Goal: Navigation & Orientation: Find specific page/section

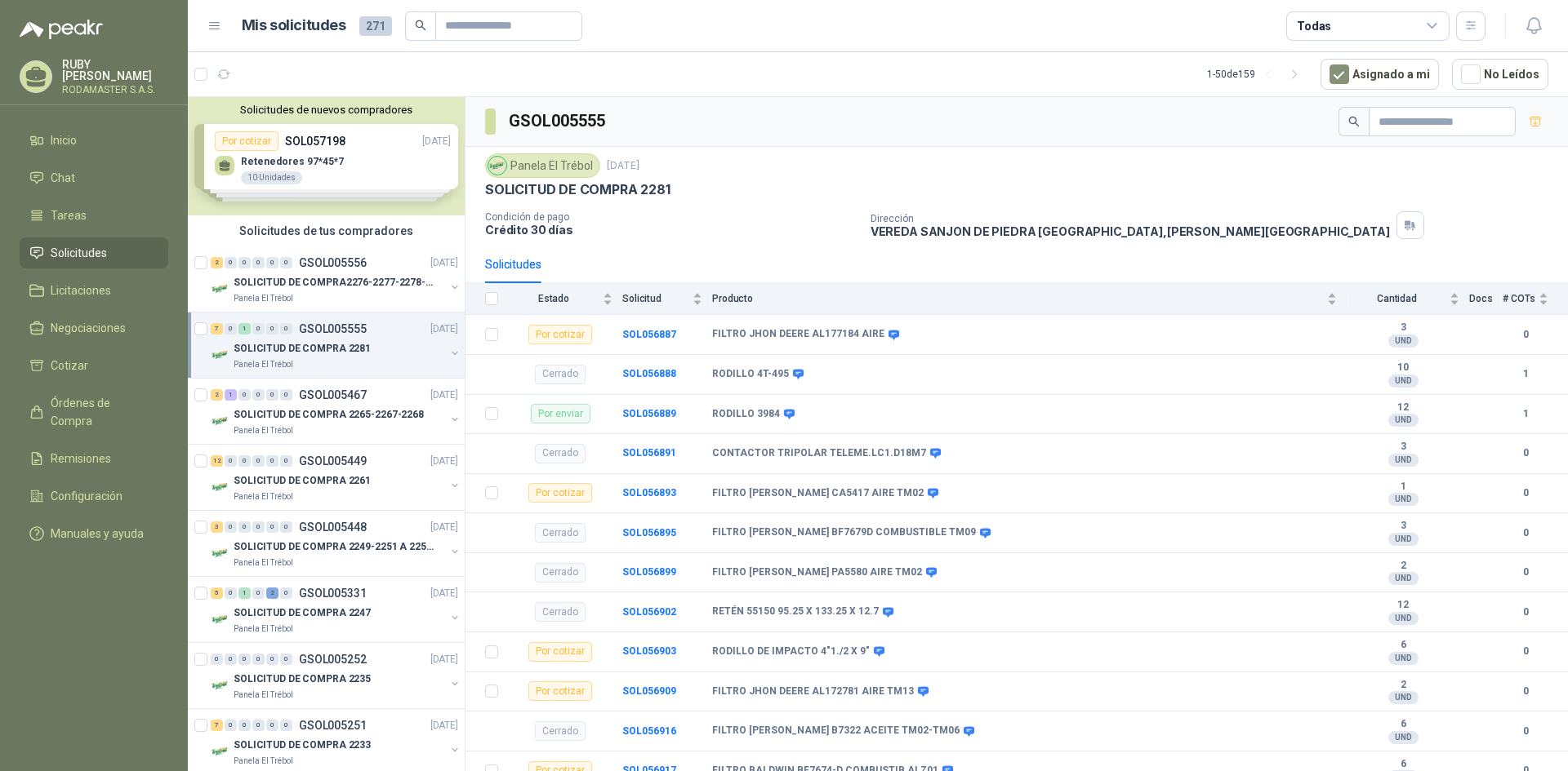
click at [90, 247] on span "Solicitudes" at bounding box center [79, 253] width 56 height 18
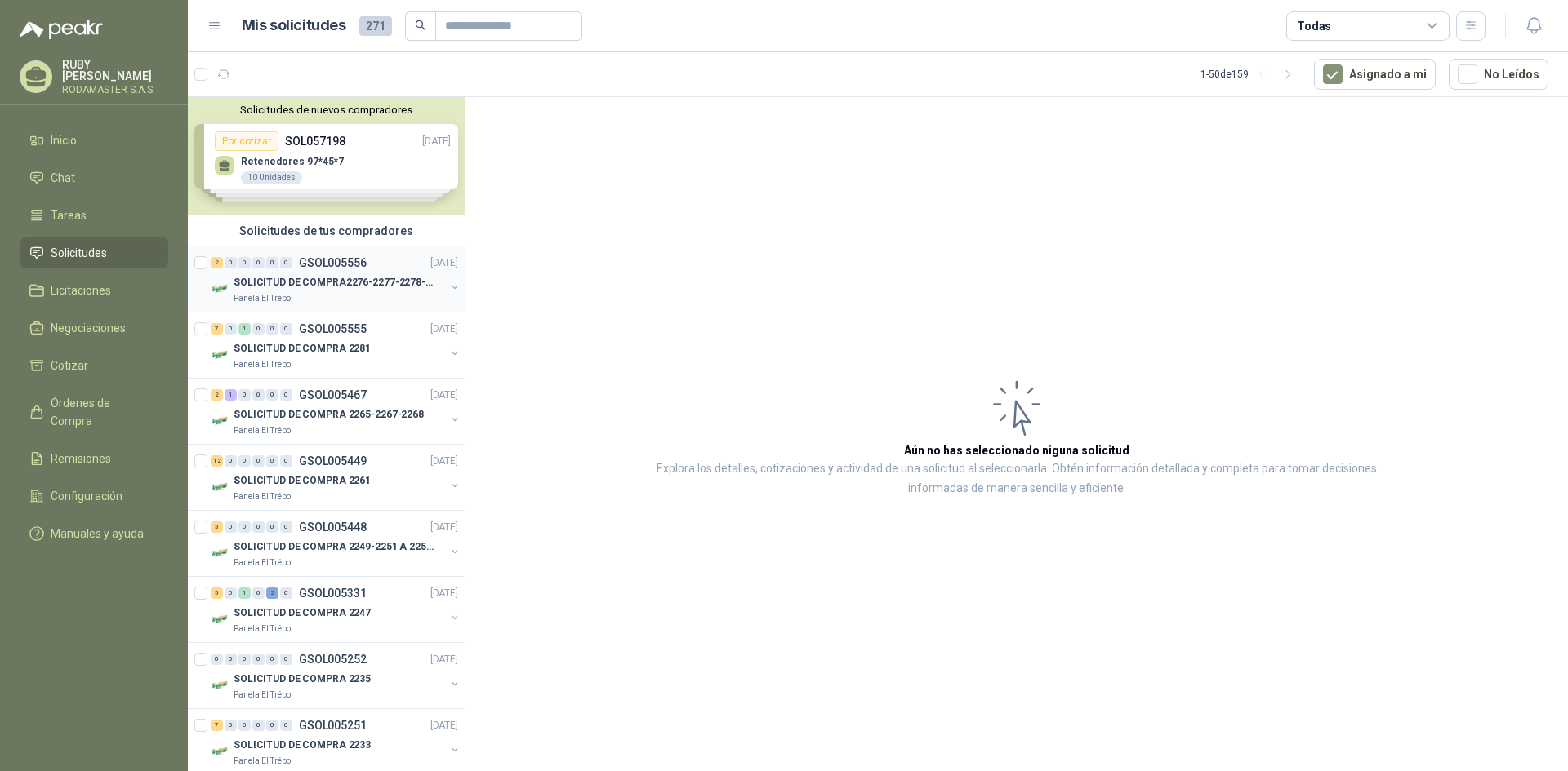
click at [292, 287] on p "SOLICITUD DE COMPRA2276-2277-2278-2284-2285-" at bounding box center [335, 283] width 203 height 16
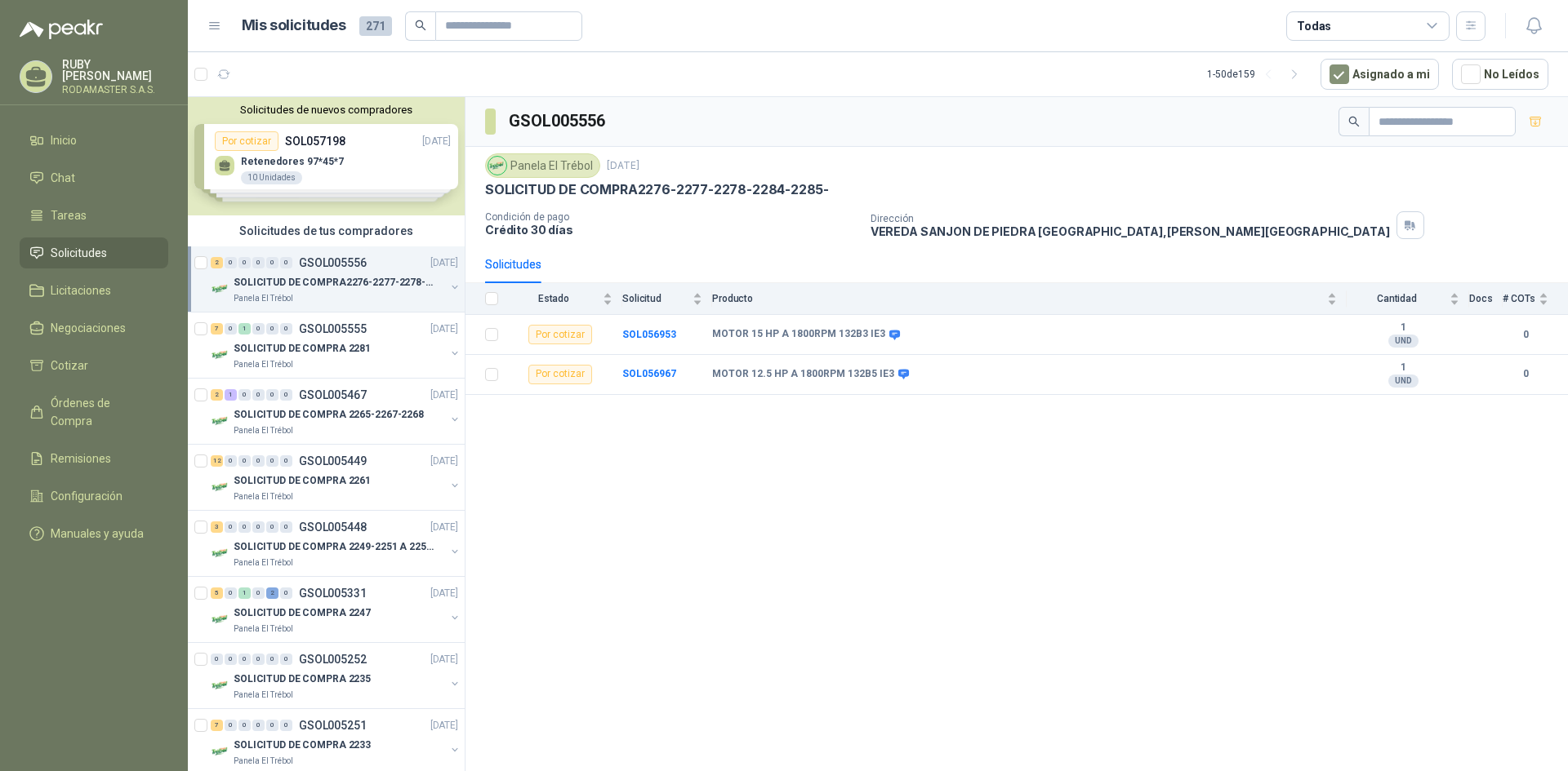
click at [344, 176] on div "Solicitudes de nuevos compradores Por cotizar SOL057198 24/09/25 Retenedores 97…" at bounding box center [325, 156] width 276 height 118
